Goal: Navigation & Orientation: Understand site structure

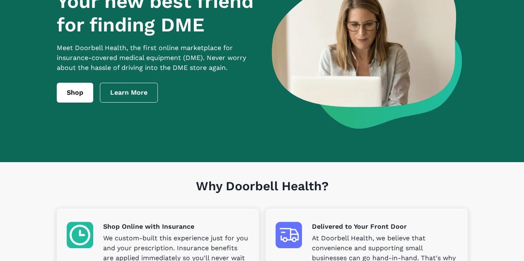
scroll to position [5, 0]
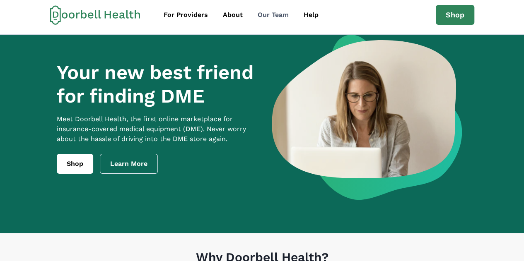
click at [268, 14] on div "Our Team" at bounding box center [272, 15] width 31 height 10
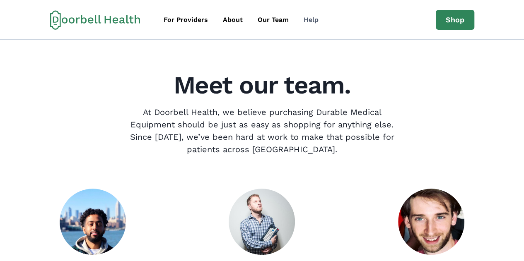
click at [309, 22] on div "Help" at bounding box center [310, 20] width 15 height 10
click at [189, 21] on div "For Providers" at bounding box center [185, 20] width 44 height 10
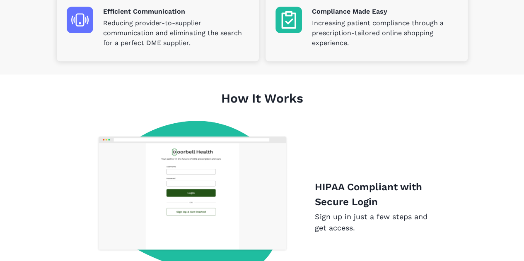
scroll to position [180, 0]
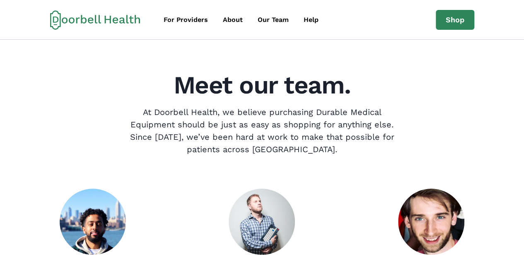
scroll to position [5, 0]
